Goal: Task Accomplishment & Management: Manage account settings

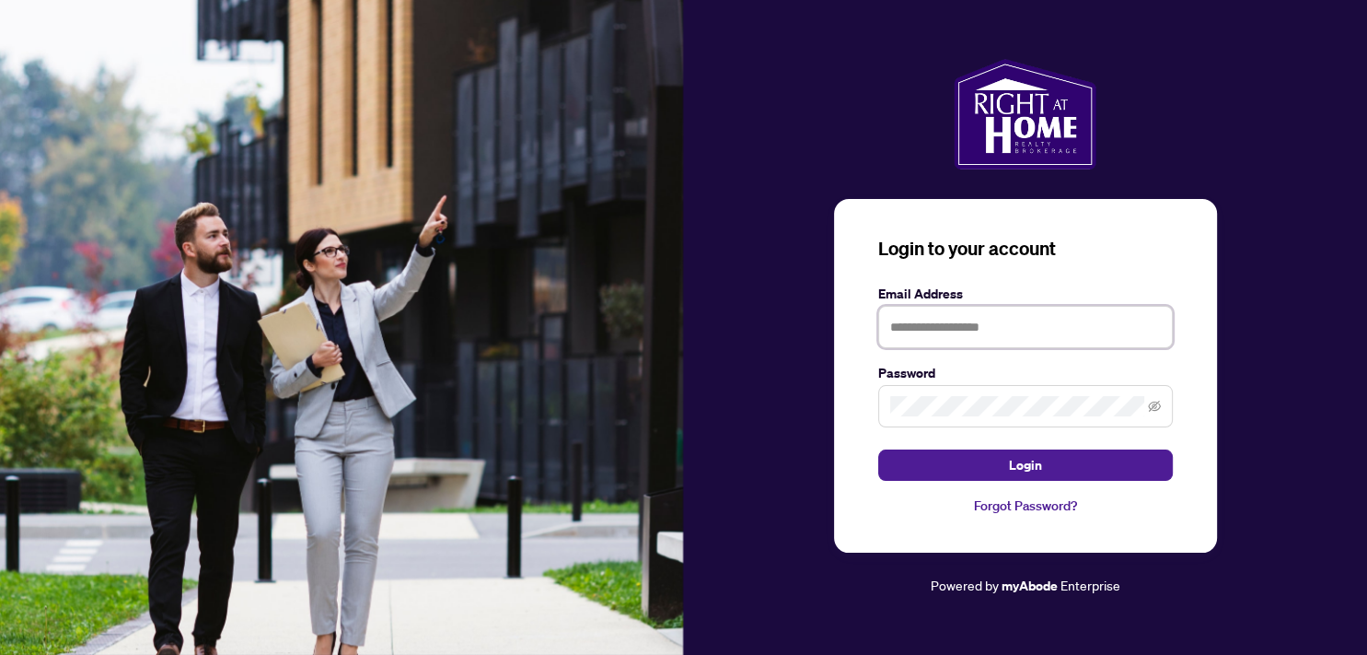
click at [934, 329] on input "text" at bounding box center [1025, 327] width 295 height 42
type input "**********"
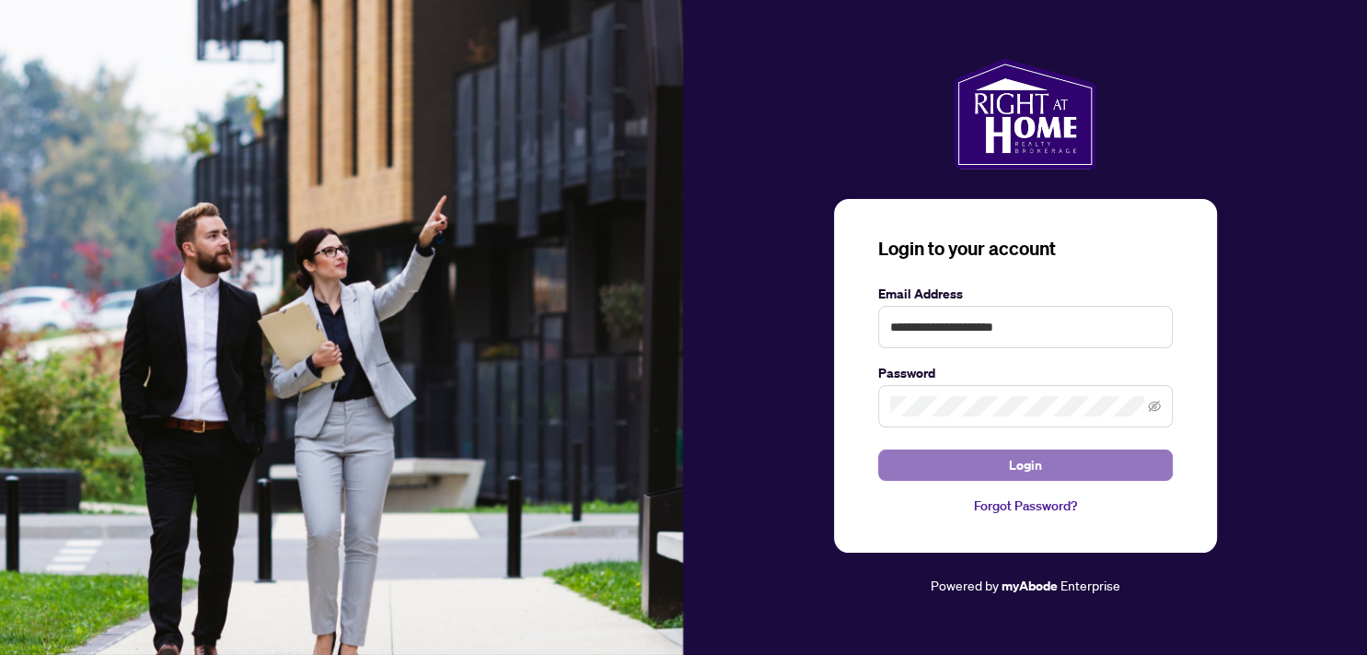
click at [1023, 459] on span "Login" at bounding box center [1025, 464] width 33 height 29
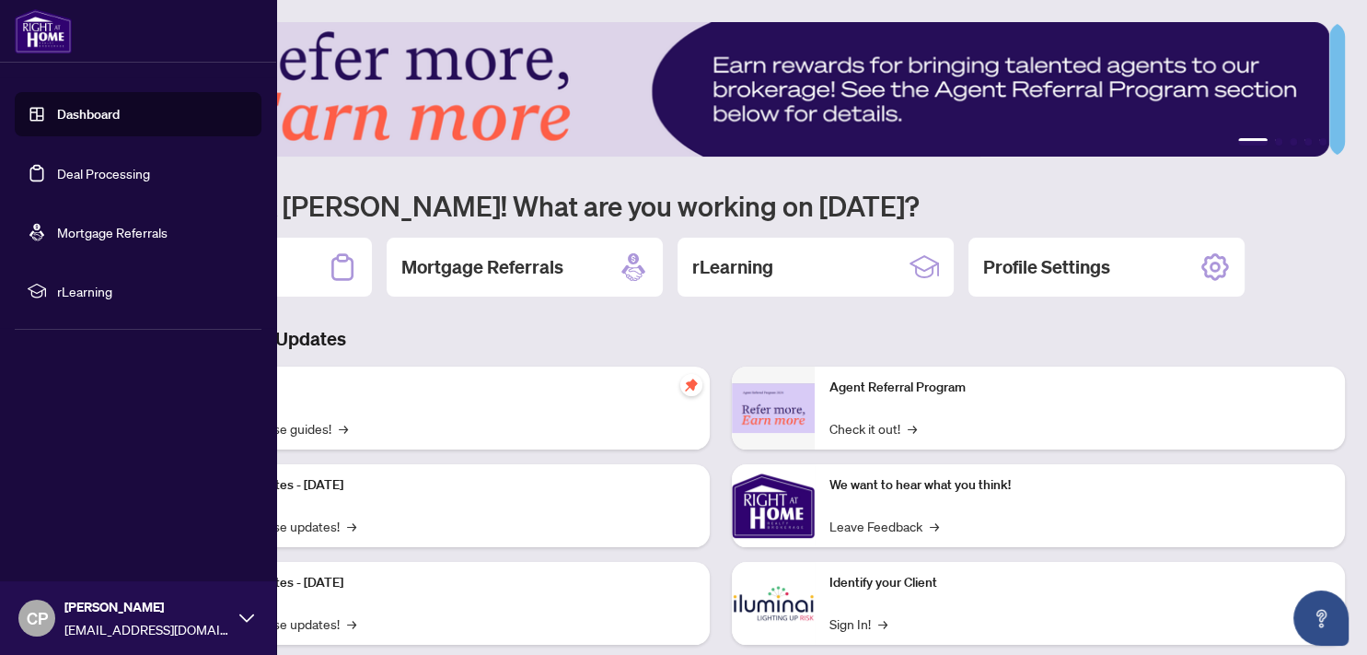
click at [119, 177] on link "Deal Processing" at bounding box center [103, 173] width 93 height 17
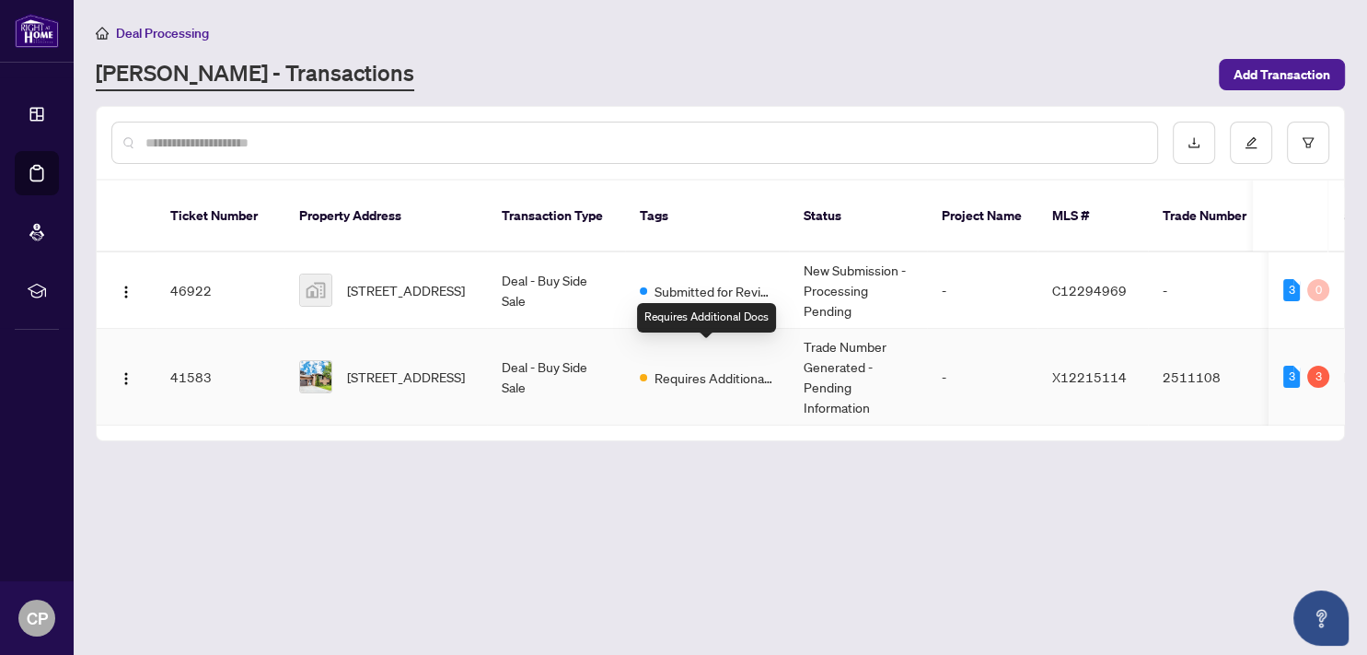
click at [733, 367] on span "Requires Additional Docs" at bounding box center [715, 377] width 120 height 20
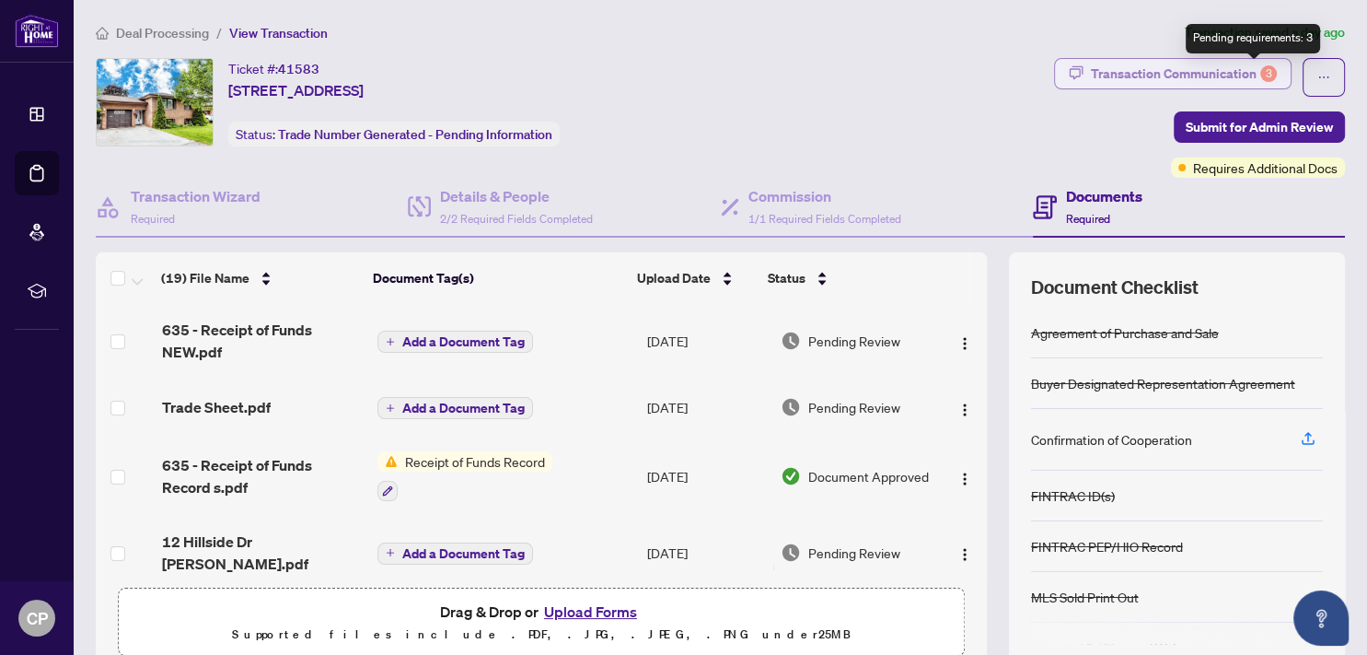
click at [1260, 72] on div "3" at bounding box center [1268, 73] width 17 height 17
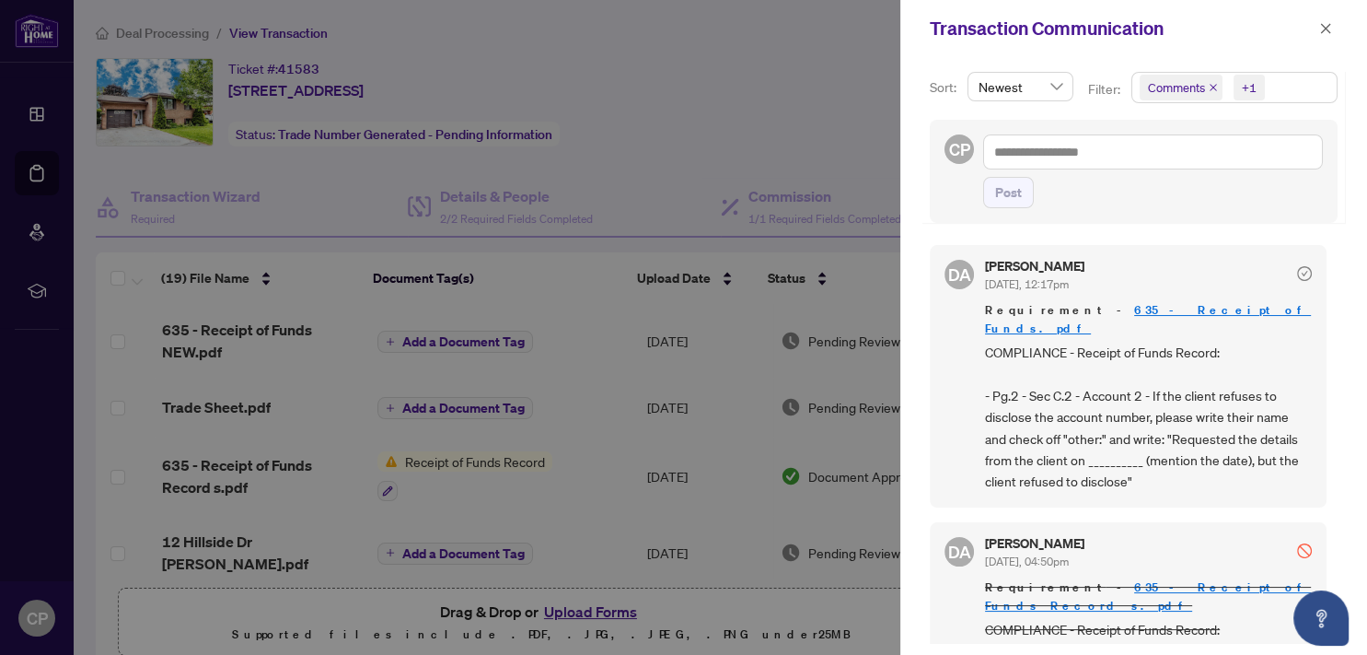
click at [1082, 204] on div "Post" at bounding box center [1153, 192] width 340 height 31
click at [1326, 21] on span "button" at bounding box center [1325, 28] width 13 height 29
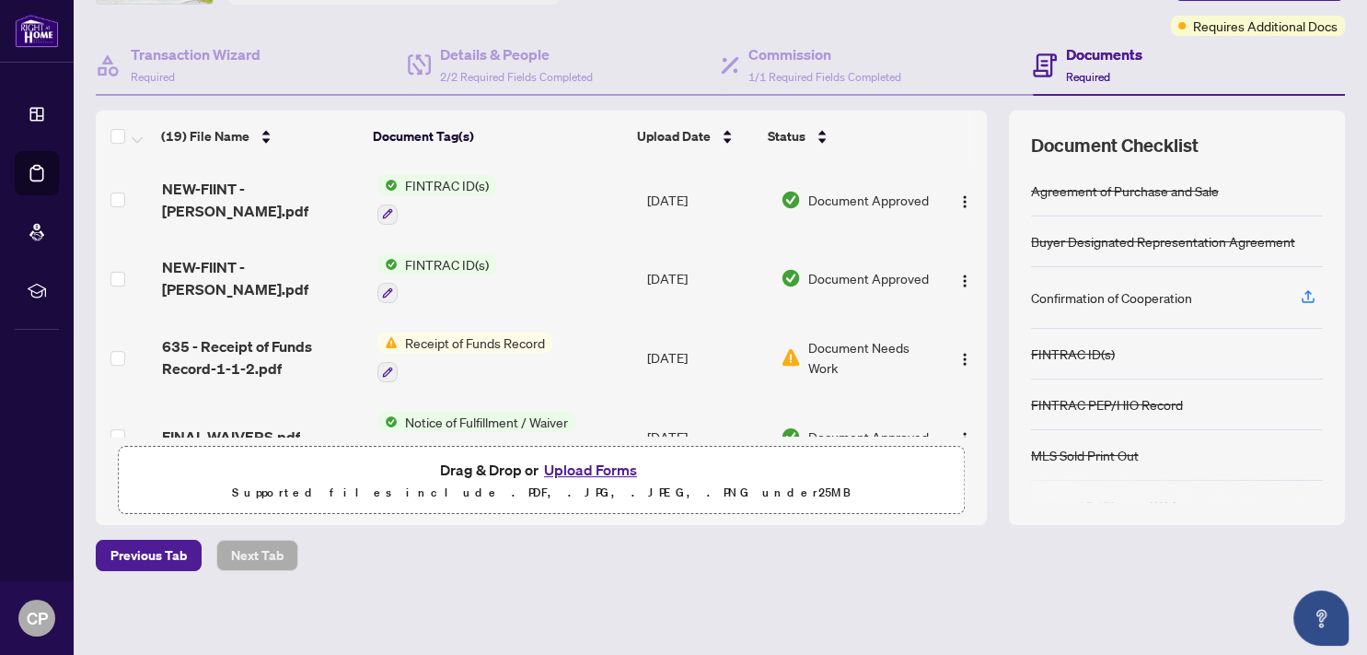
scroll to position [355, 0]
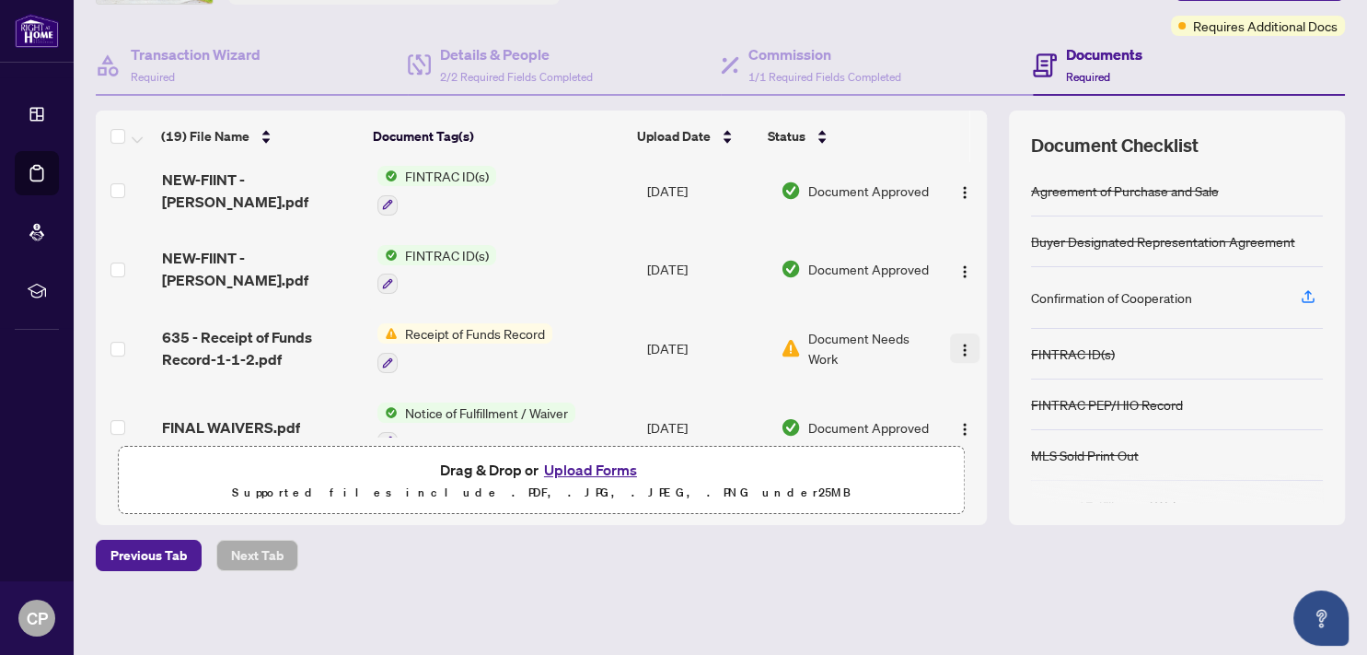
click at [957, 342] on img "button" at bounding box center [964, 349] width 15 height 15
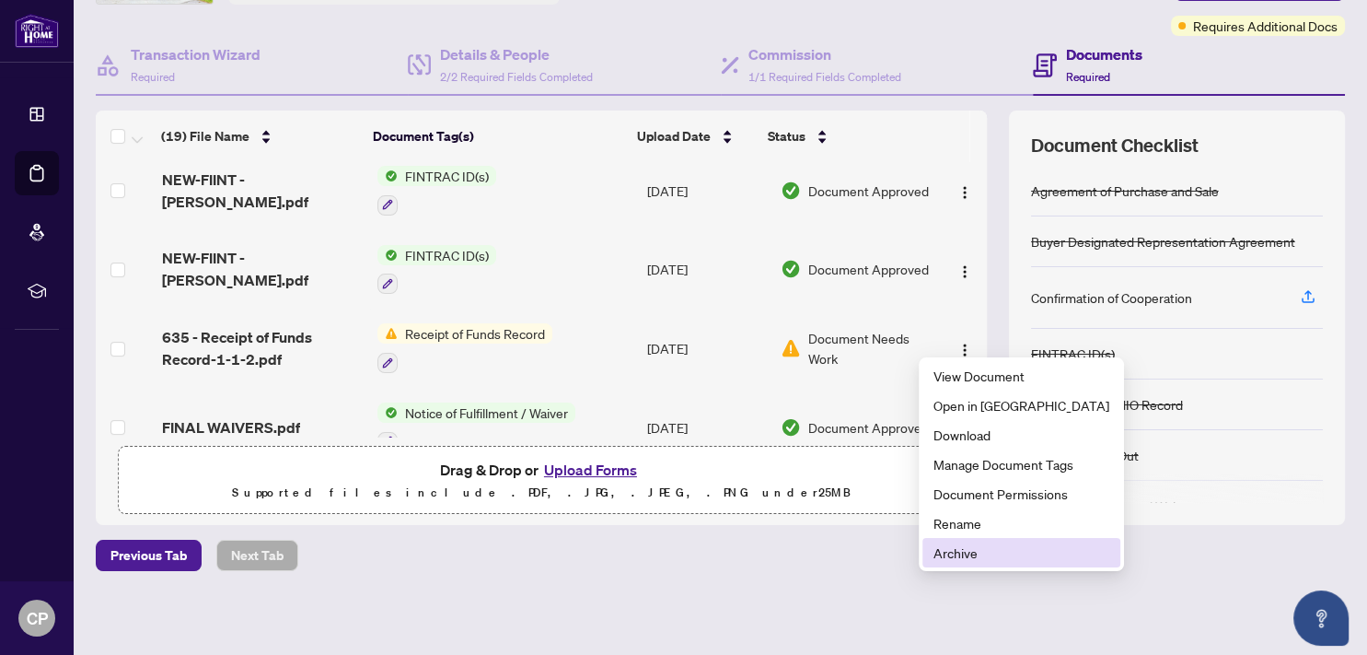
click at [955, 547] on span "Archive" at bounding box center [1022, 552] width 176 height 20
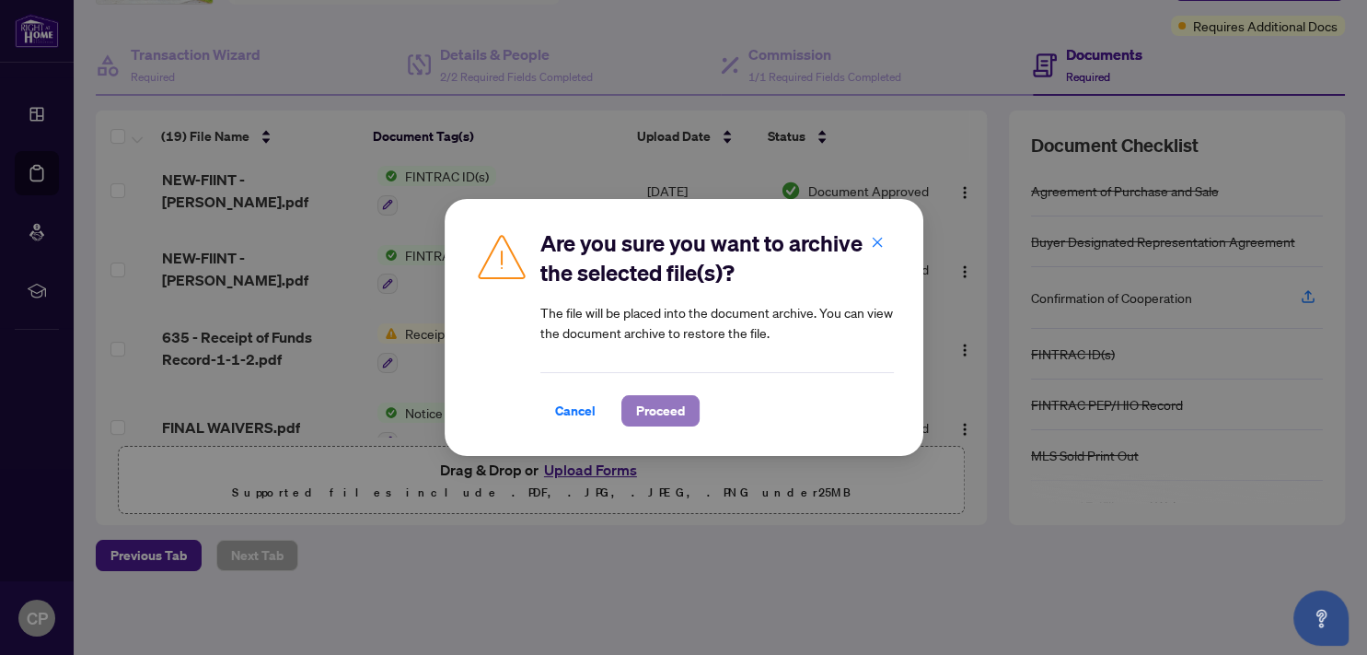
click at [641, 403] on span "Proceed" at bounding box center [660, 410] width 49 height 29
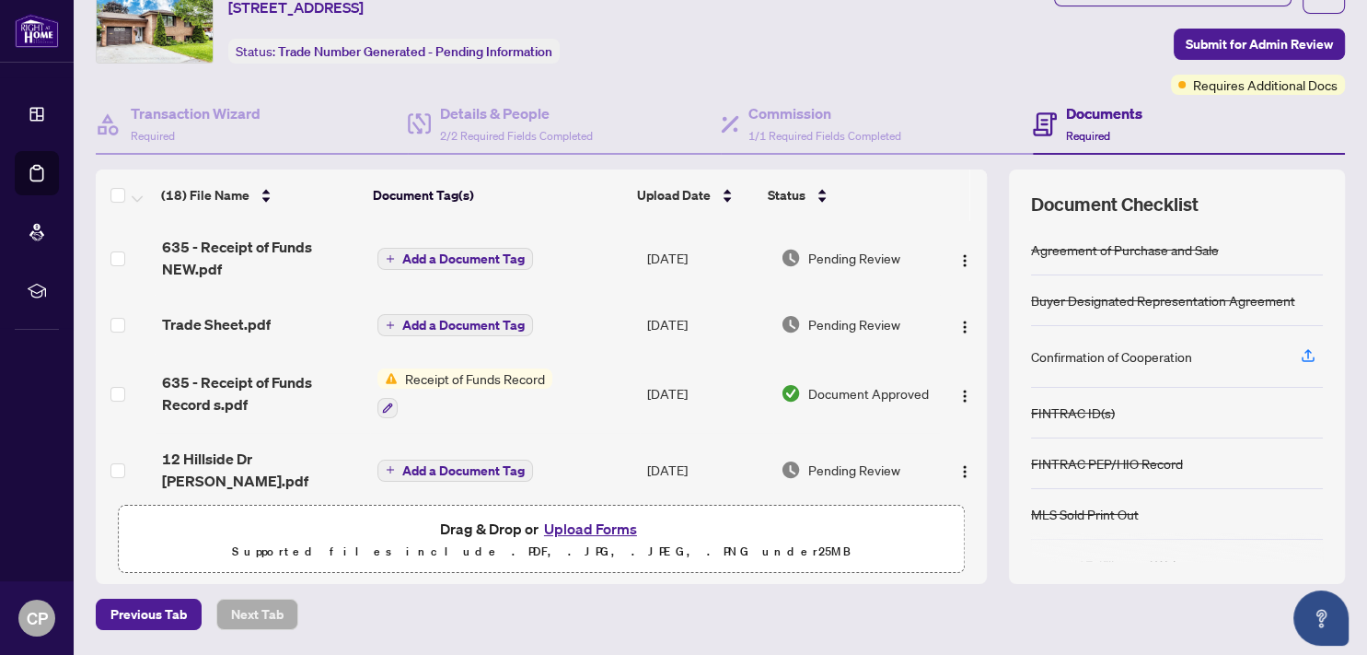
scroll to position [44, 0]
